Goal: Information Seeking & Learning: Learn about a topic

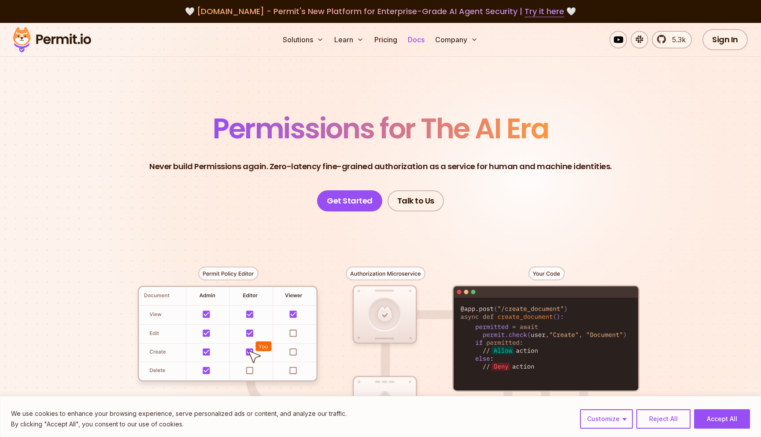
click at [421, 40] on link "Docs" at bounding box center [416, 40] width 24 height 18
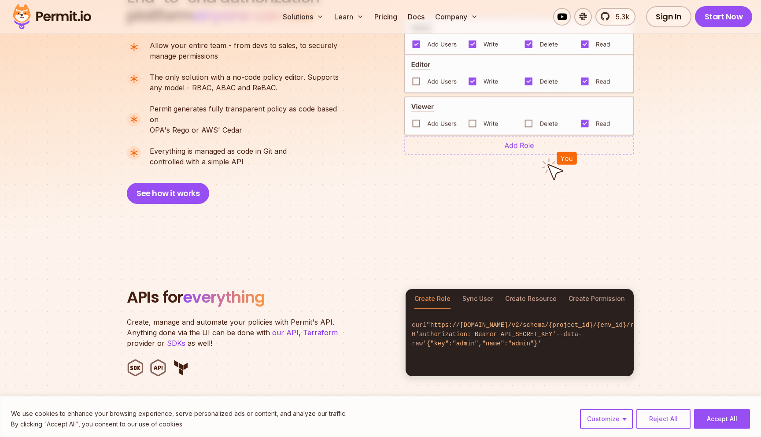
scroll to position [710, 0]
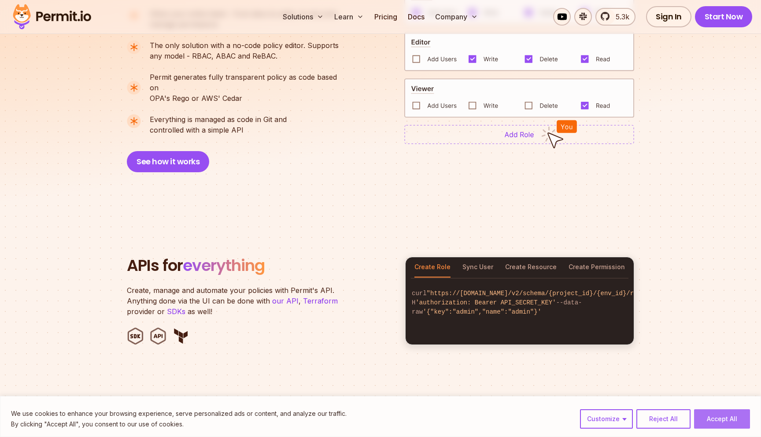
click at [721, 422] on button "Accept All" at bounding box center [722, 418] width 56 height 19
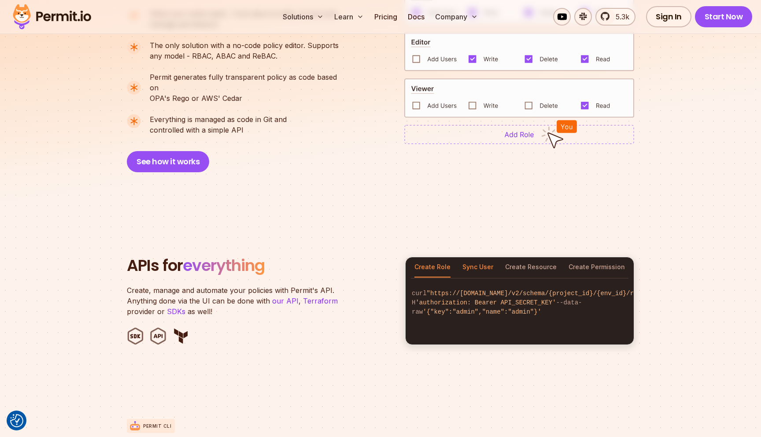
click at [481, 257] on button "Sync User" at bounding box center [477, 267] width 31 height 20
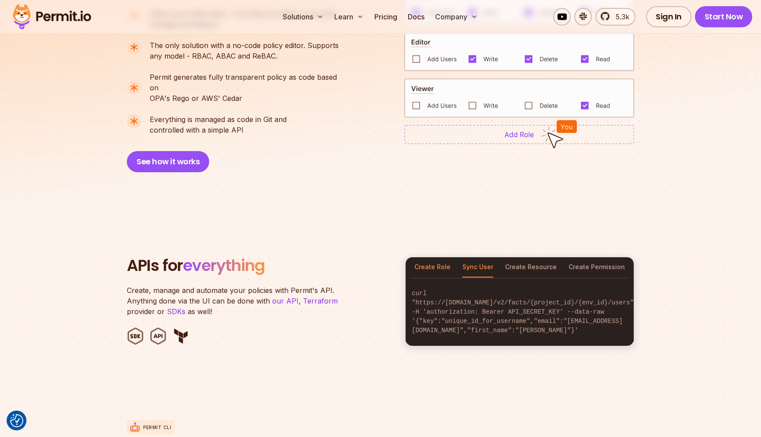
click at [425, 257] on button "Create Role" at bounding box center [432, 267] width 36 height 20
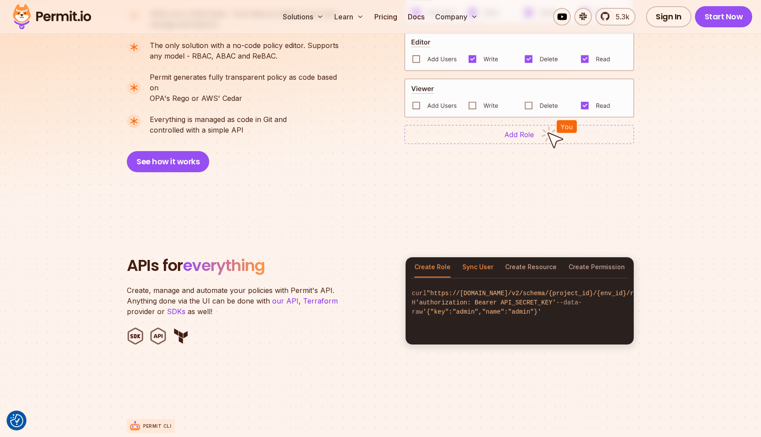
click at [465, 257] on button "Sync User" at bounding box center [477, 267] width 31 height 20
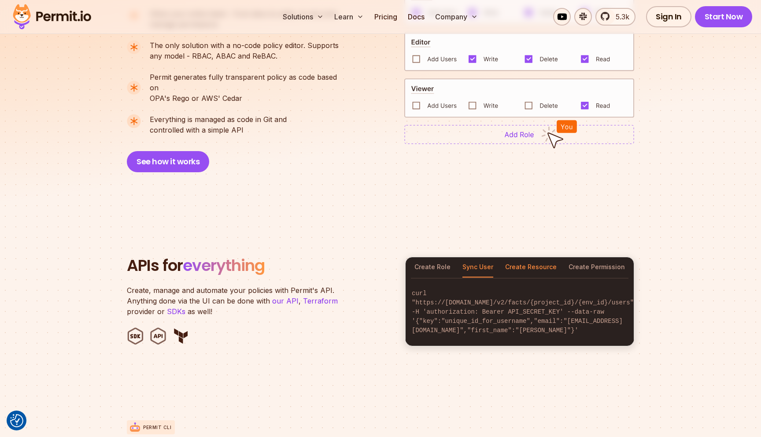
click at [536, 258] on button "Create Resource" at bounding box center [530, 267] width 51 height 20
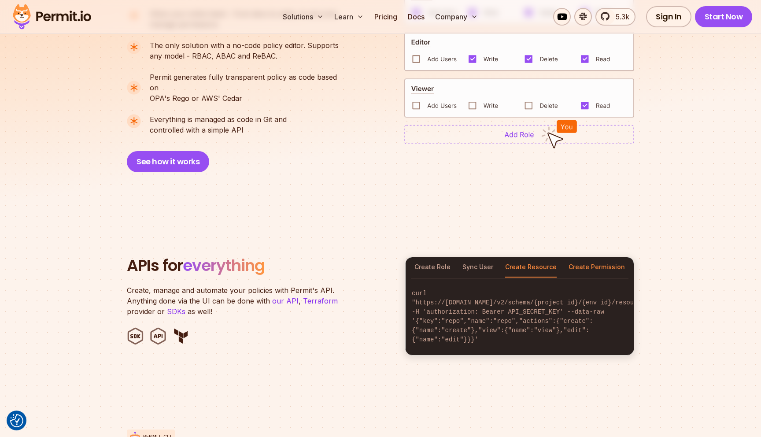
click at [596, 257] on button "Create Permission" at bounding box center [596, 267] width 56 height 20
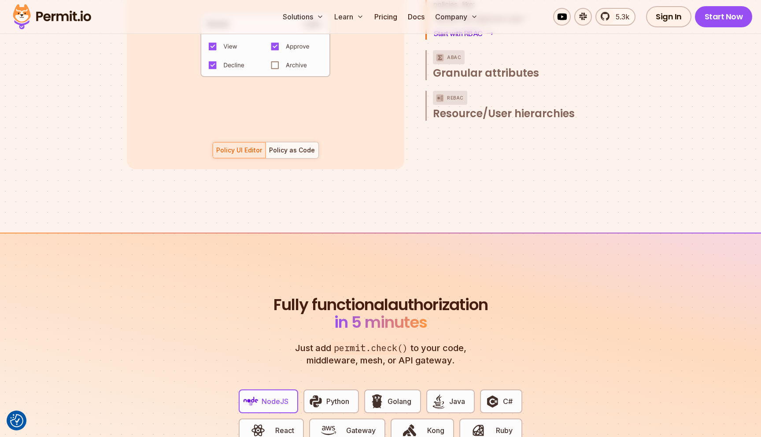
scroll to position [1510, 0]
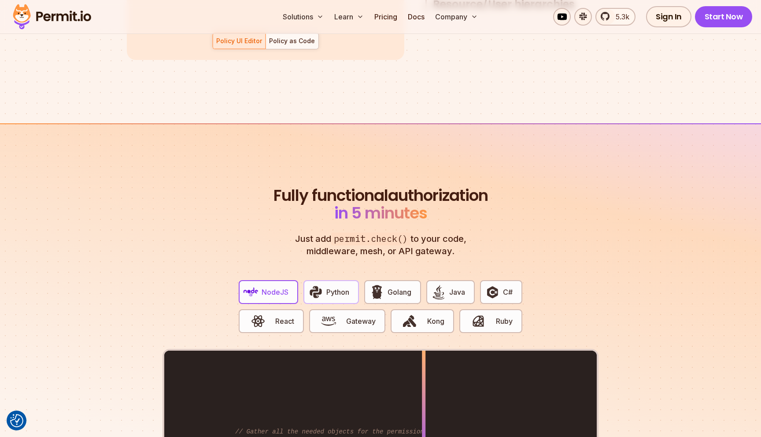
click at [331, 280] on button "Python" at bounding box center [330, 292] width 55 height 24
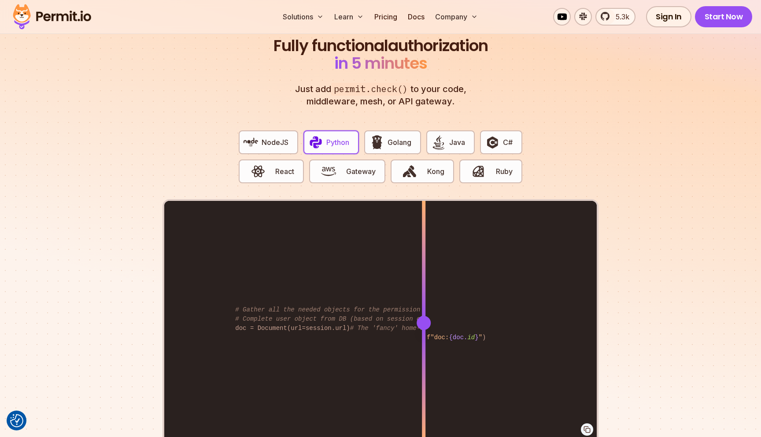
scroll to position [0, 14]
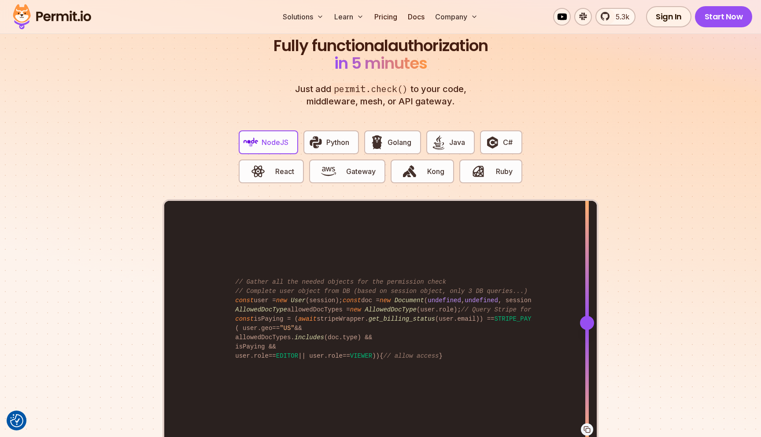
drag, startPoint x: 423, startPoint y: 313, endPoint x: 587, endPoint y: 322, distance: 163.5
click at [587, 322] on div at bounding box center [587, 322] width 4 height 243
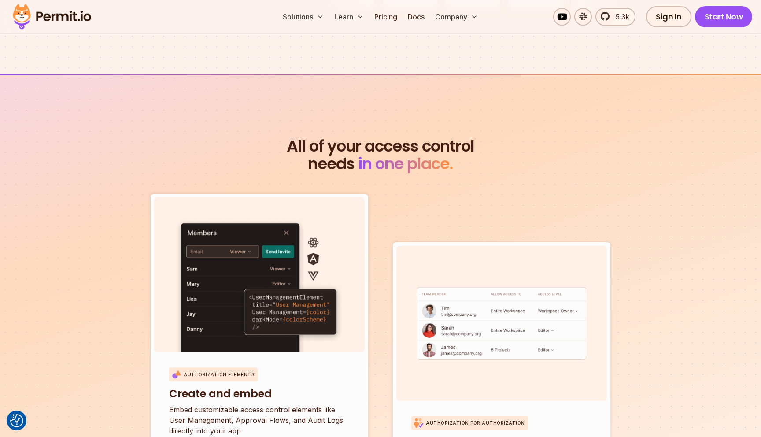
scroll to position [2958, 0]
